Goal: Use online tool/utility: Utilize a website feature to perform a specific function

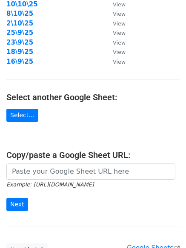
scroll to position [141, 0]
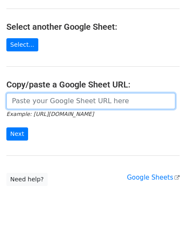
click at [69, 98] on input "url" at bounding box center [90, 101] width 169 height 16
paste input "https://docs.google.com/spreadsheets/d/1l7b8NGnH6mLbm_EKtKeXj5jJsVRrSdU2TUdoCj-…"
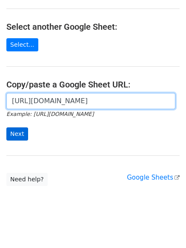
scroll to position [0, 180]
type input "https://docs.google.com/spreadsheets/d/1l7b8NGnH6mLbm_EKtKeXj5jJsVRrSdU2TUdoCj-…"
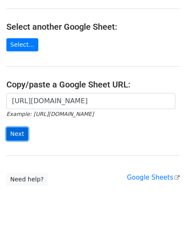
scroll to position [0, 0]
click at [17, 133] on input "Next" at bounding box center [17, 133] width 22 height 13
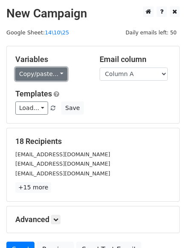
click at [45, 74] on link "Copy/paste..." at bounding box center [41, 74] width 52 height 13
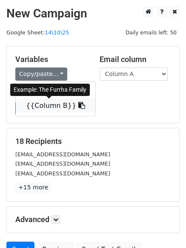
click at [47, 107] on link "{{Column B}}" at bounding box center [55, 106] width 79 height 14
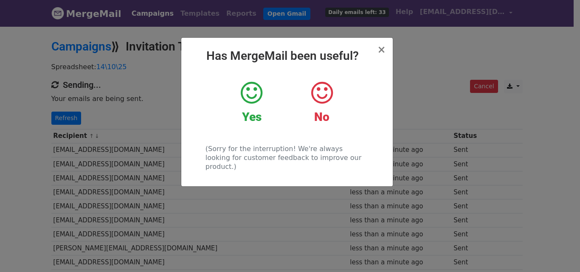
click at [495, 159] on div "× Has MergeMail been useful? Yes No (Sorry for the interruption! We're always l…" at bounding box center [290, 148] width 580 height 247
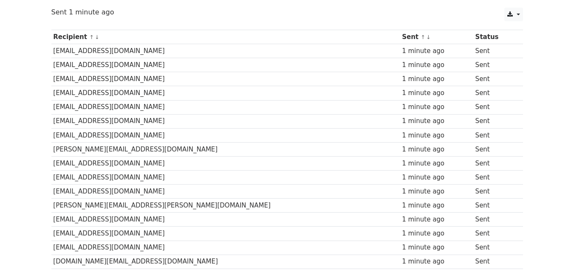
scroll to position [141, 0]
